Goal: Task Accomplishment & Management: Manage account settings

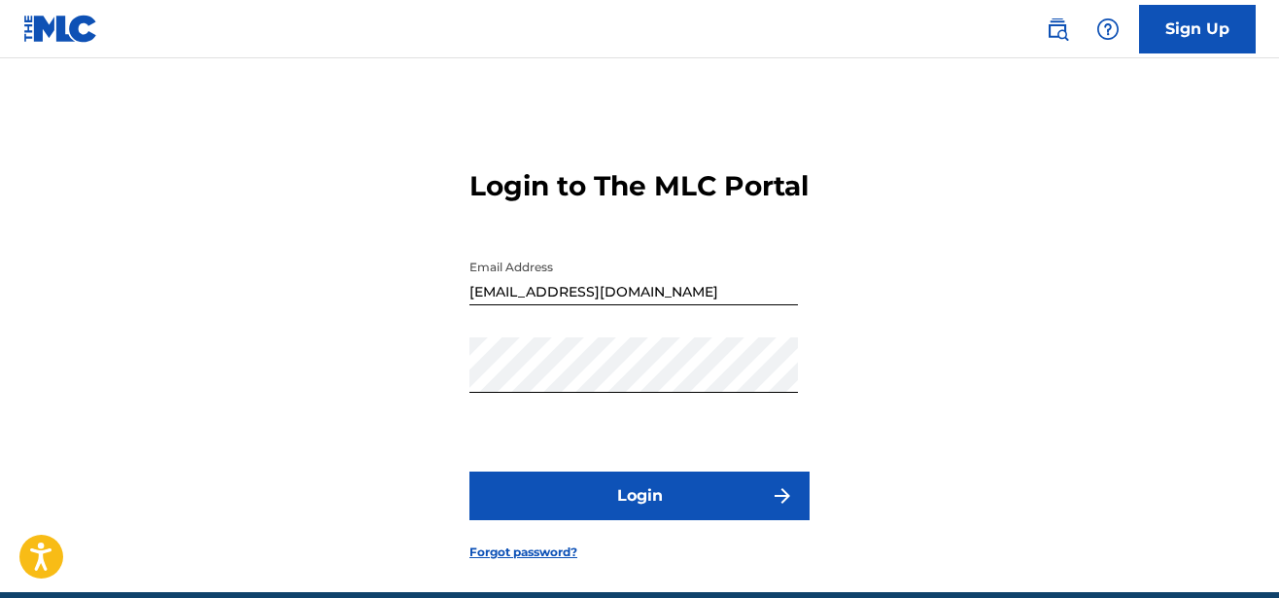
click at [619, 520] on button "Login" at bounding box center [639, 495] width 340 height 49
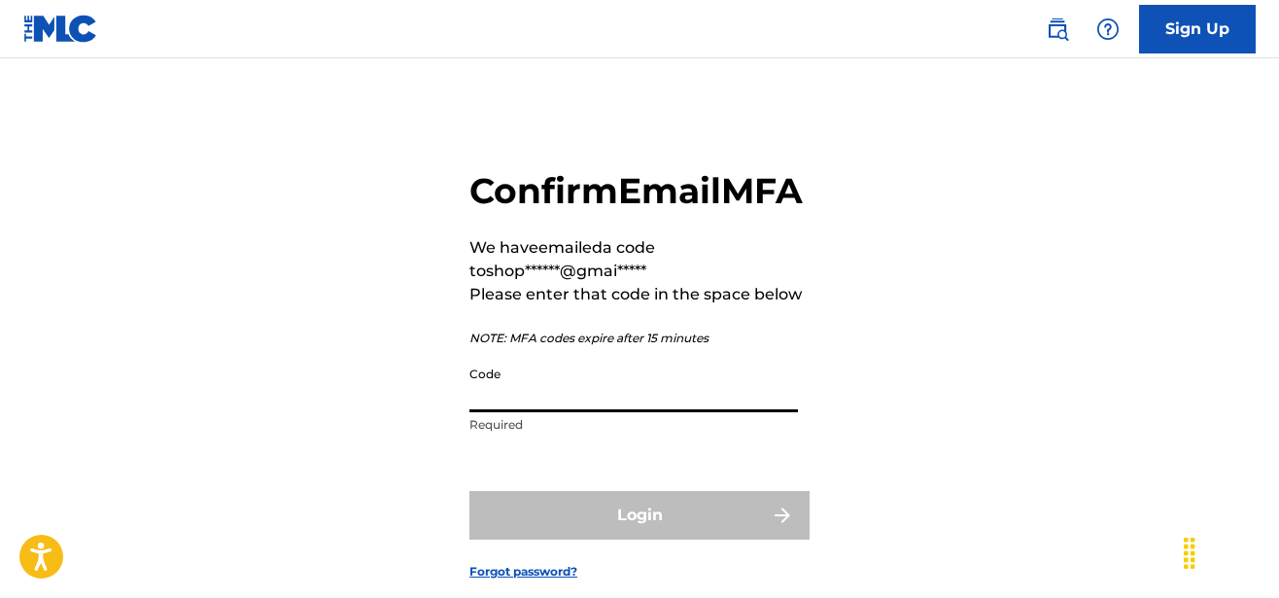
click at [593, 412] on input "Code" at bounding box center [633, 384] width 328 height 55
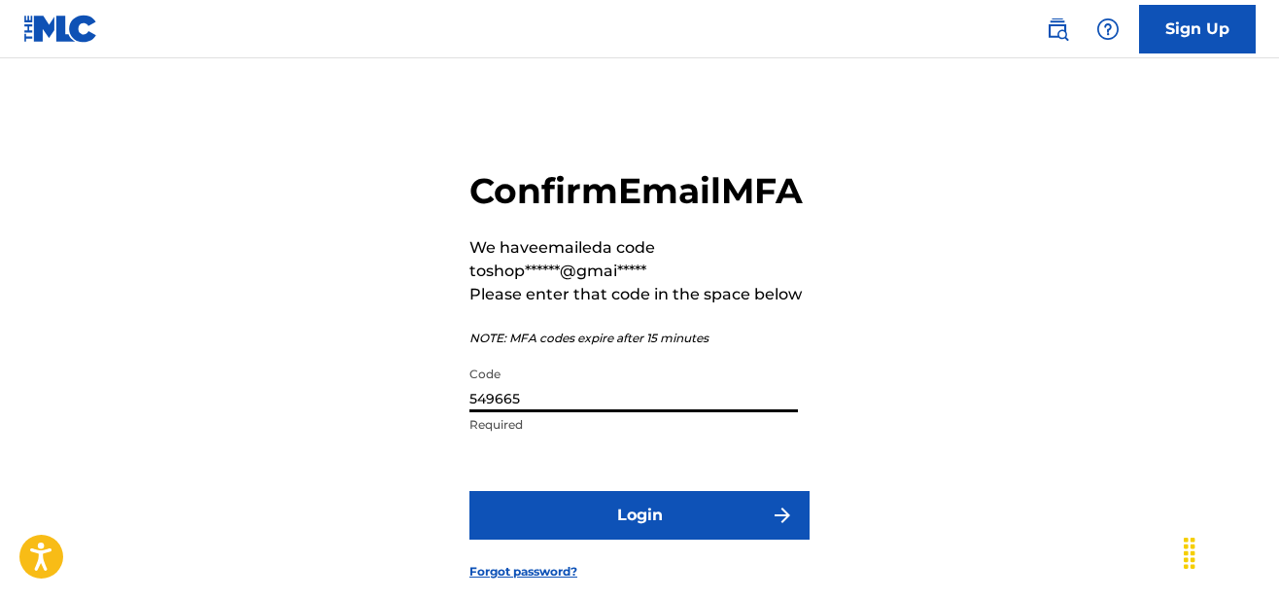
type input "549665"
click at [655, 539] on button "Login" at bounding box center [639, 515] width 340 height 49
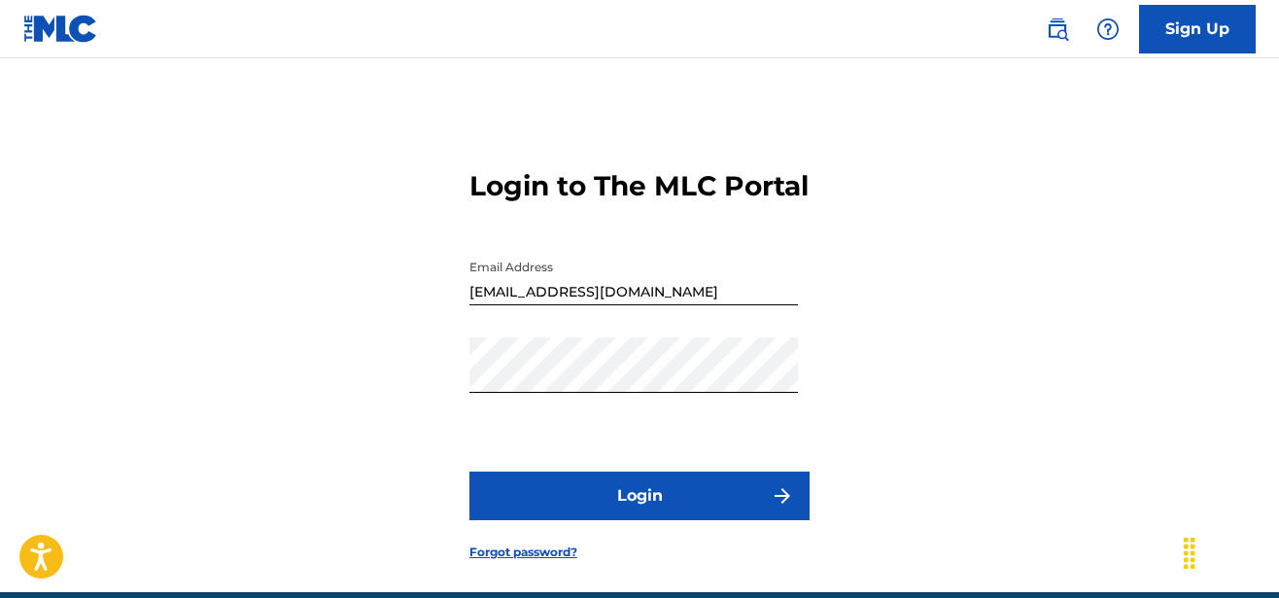
click at [637, 520] on button "Login" at bounding box center [639, 495] width 340 height 49
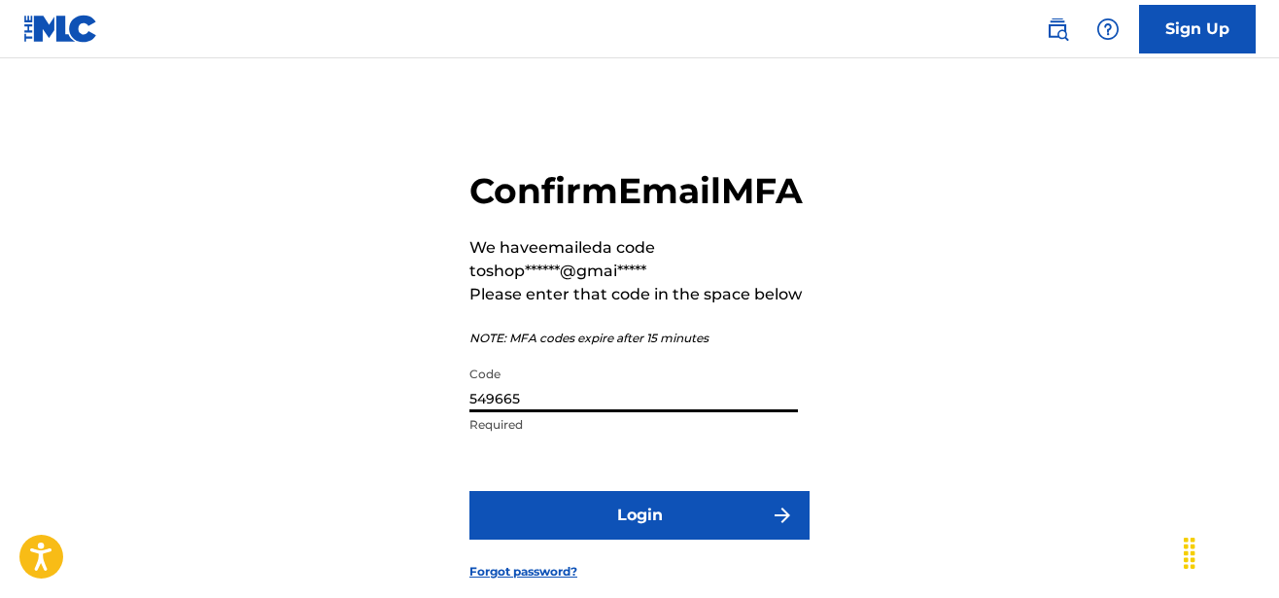
click at [508, 412] on input "549665" at bounding box center [633, 384] width 328 height 55
type input "549655"
click at [648, 539] on button "Login" at bounding box center [639, 515] width 340 height 49
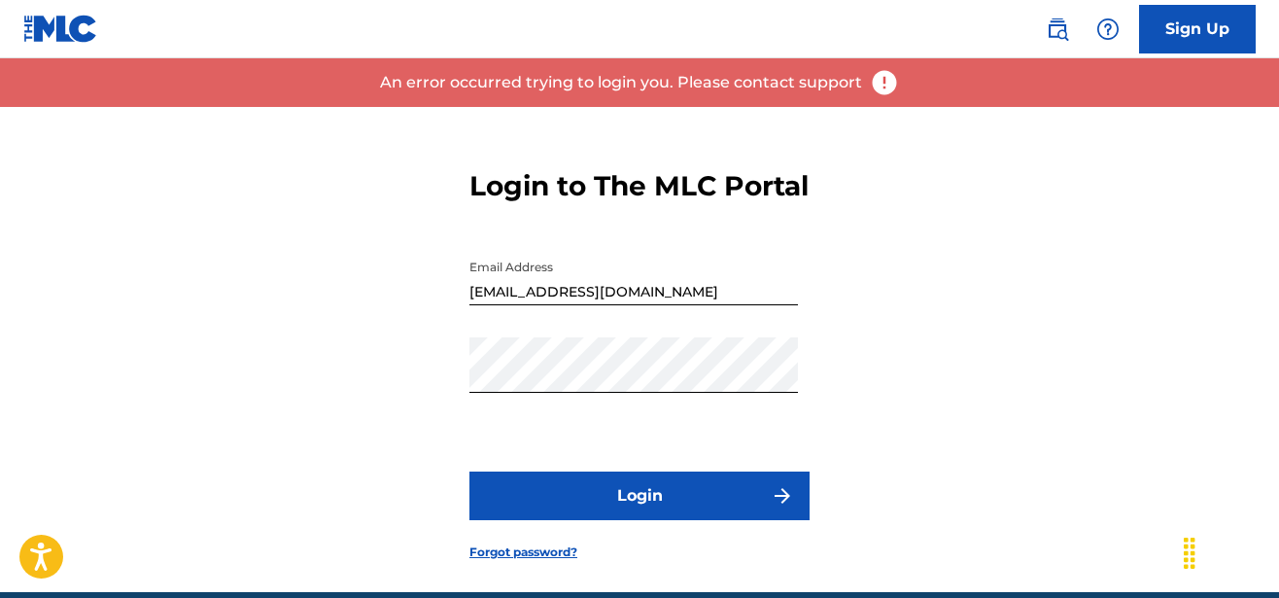
click at [649, 520] on button "Login" at bounding box center [639, 495] width 340 height 49
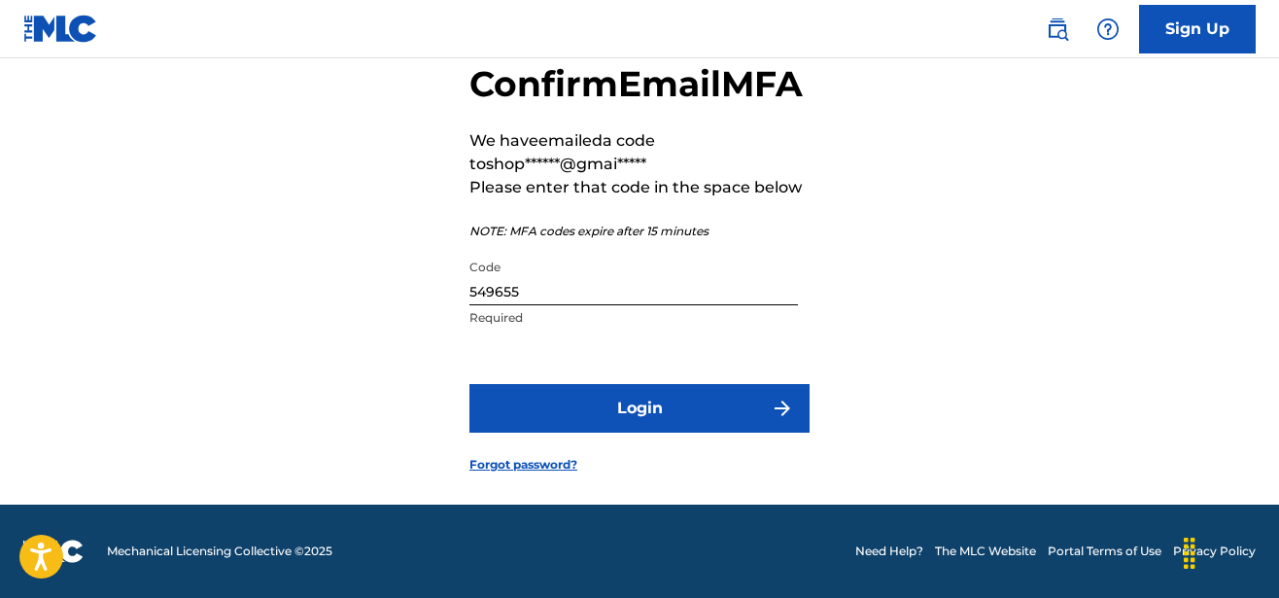
scroll to position [151, 0]
click at [658, 403] on button "Login" at bounding box center [639, 408] width 340 height 49
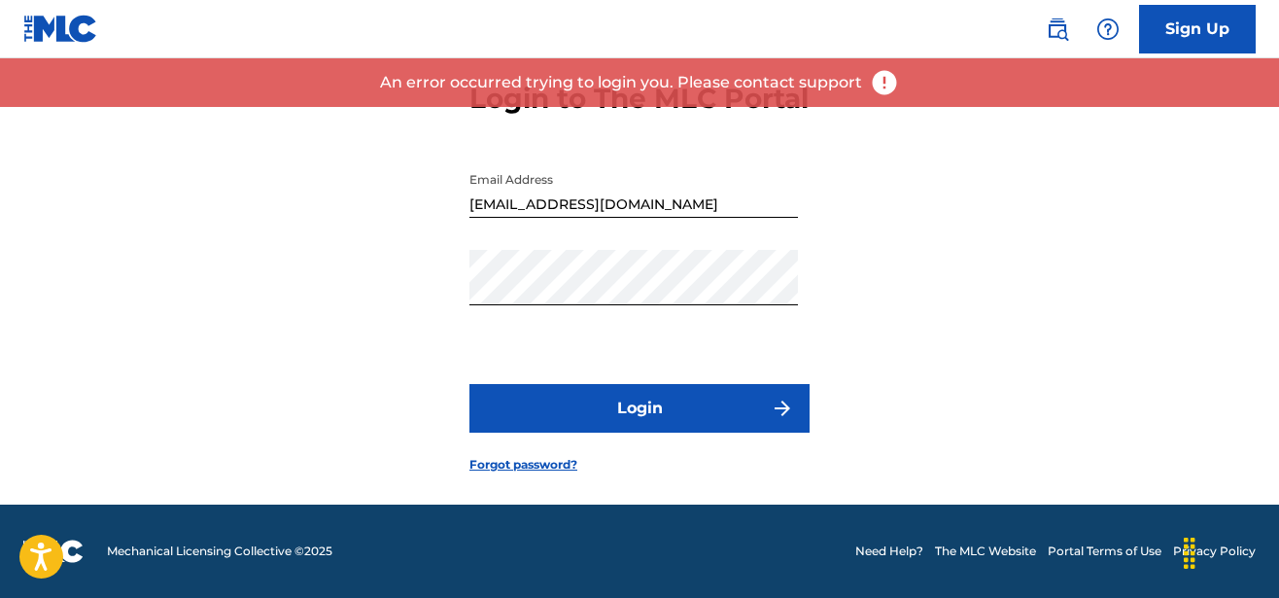
scroll to position [121, 0]
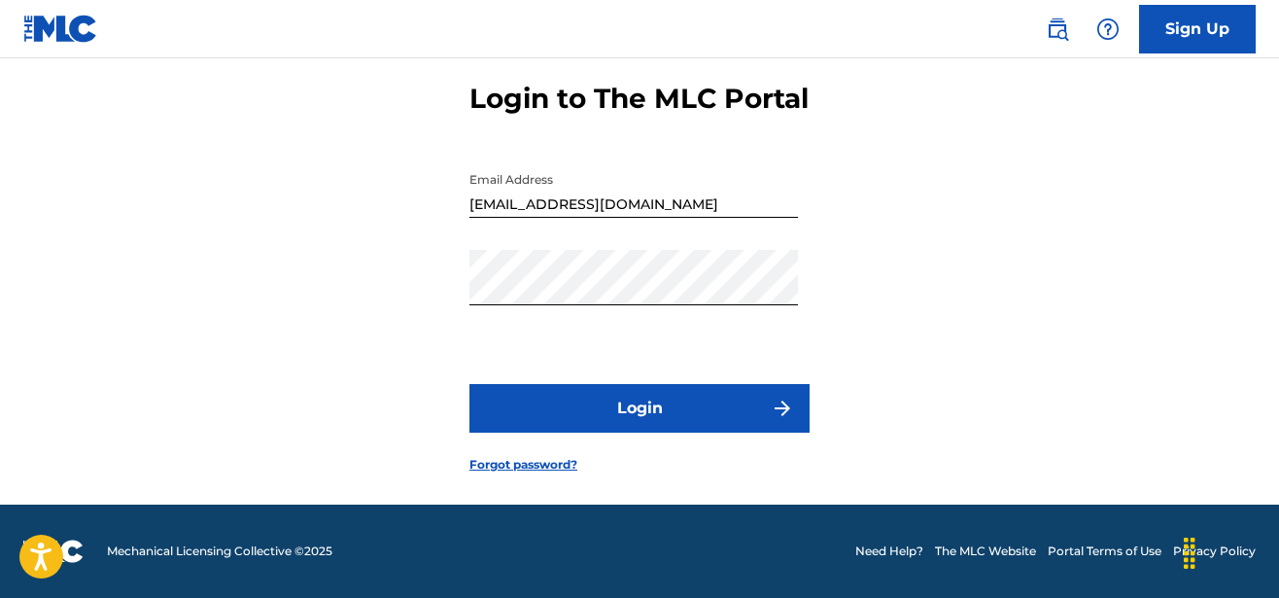
click at [512, 424] on button "Login" at bounding box center [639, 408] width 340 height 49
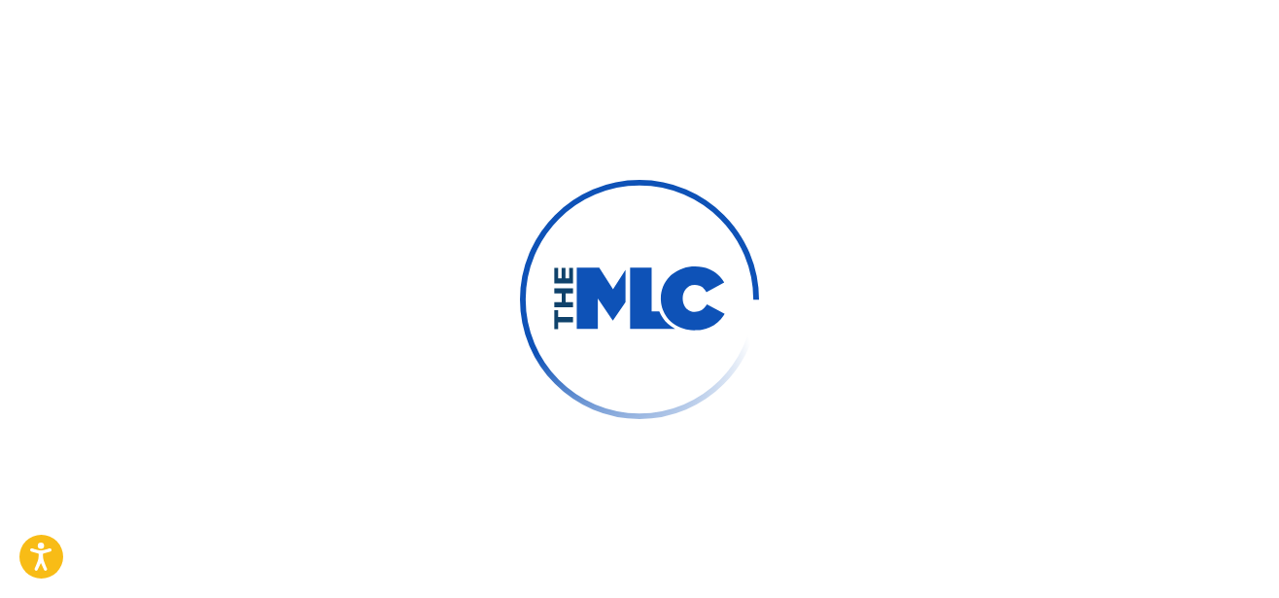
scroll to position [151, 0]
